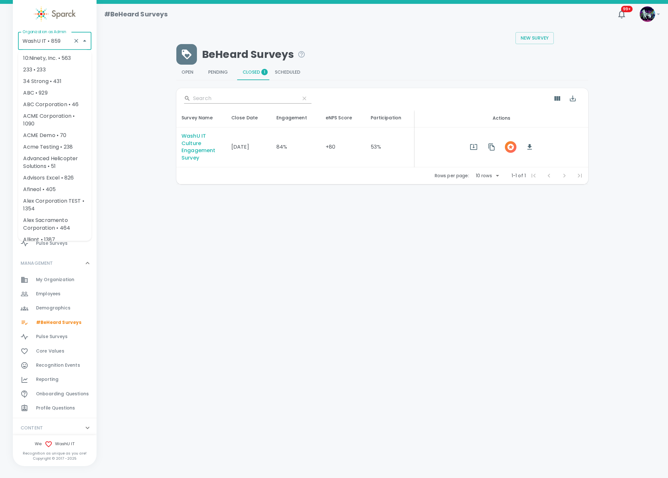
click at [63, 41] on input "WashU IT • 859" at bounding box center [46, 41] width 50 height 12
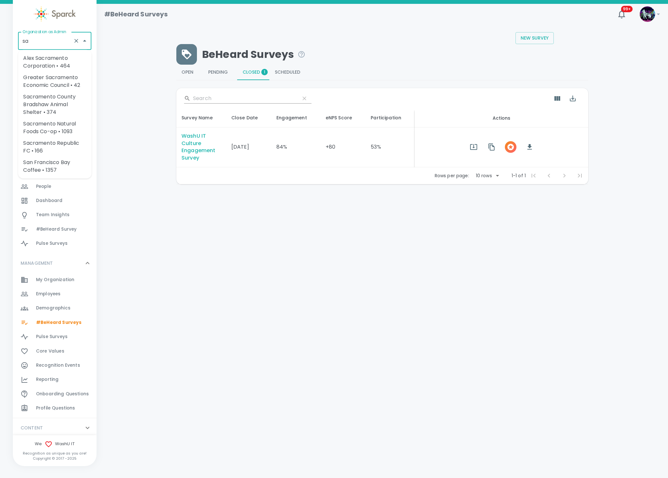
click at [45, 164] on li "San Francisco Bay Coffee • 1357" at bounding box center [54, 166] width 73 height 19
type input "San Francisco Bay Coffee • 1357"
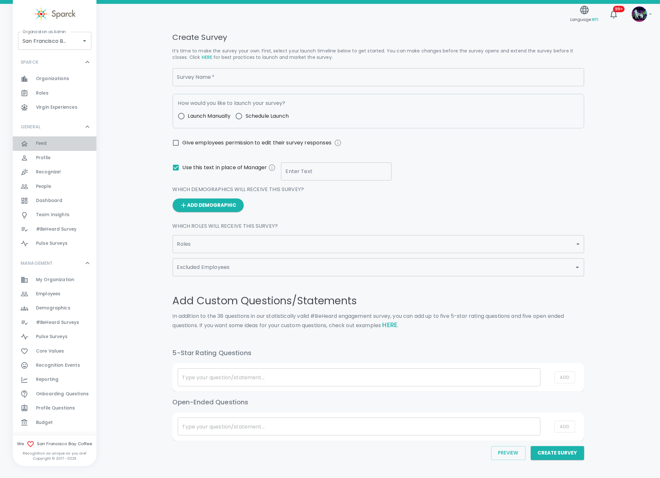
click at [59, 140] on div "Feed 0" at bounding box center [66, 143] width 60 height 9
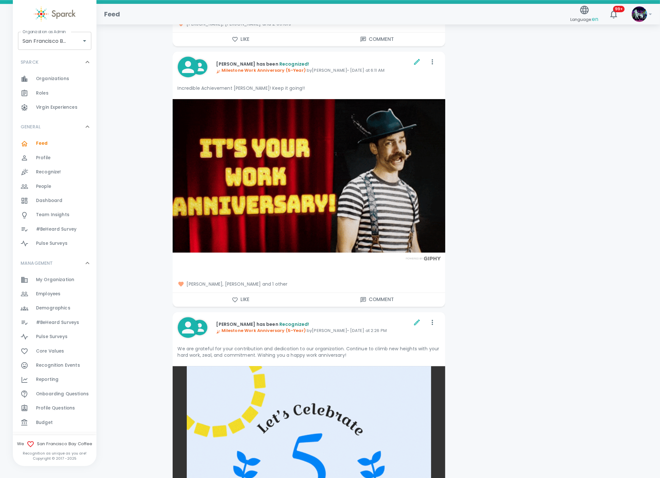
scroll to position [2363, 0]
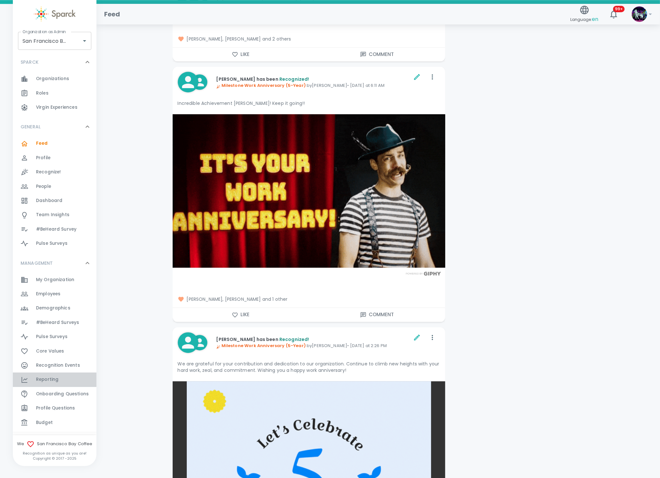
click at [61, 381] on div "Reporting 0" at bounding box center [66, 379] width 60 height 9
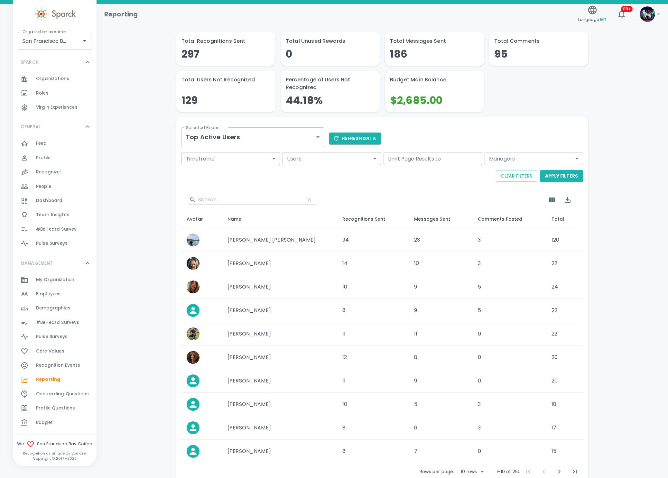
click at [275, 134] on body "Skip Navigation Reporting Language: en 99+ ! Organization as Admin [GEOGRAPHIC_…" at bounding box center [334, 259] width 668 height 519
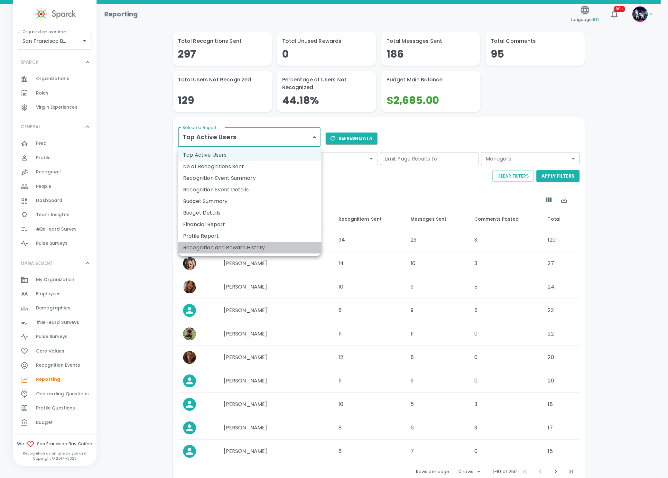
click at [244, 249] on li "Recognition and Reward History" at bounding box center [249, 248] width 143 height 12
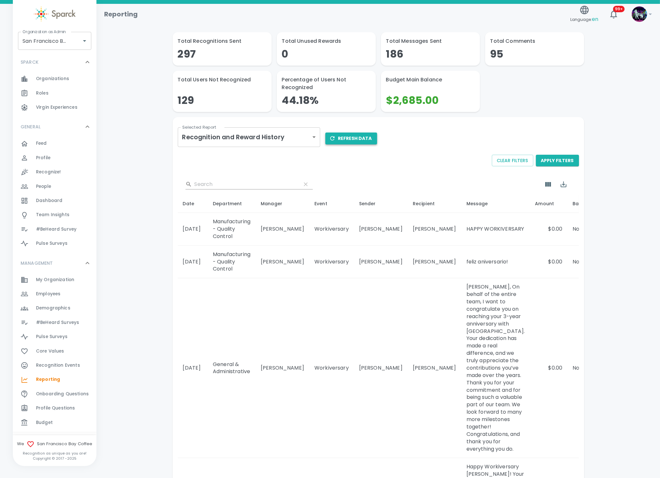
click at [354, 138] on button "Refresh Data" at bounding box center [351, 138] width 52 height 12
